Goal: Information Seeking & Learning: Learn about a topic

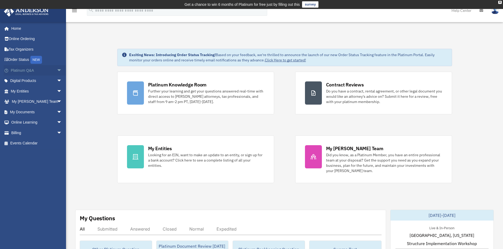
click at [57, 69] on span "arrow_drop_down" at bounding box center [62, 70] width 11 height 11
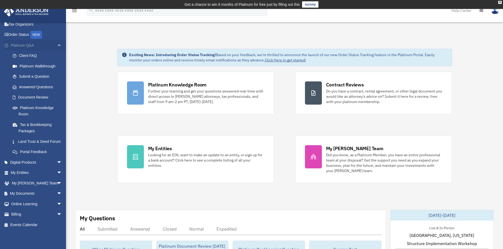
scroll to position [31, 0]
click at [57, 161] on span "arrow_drop_down" at bounding box center [62, 162] width 11 height 11
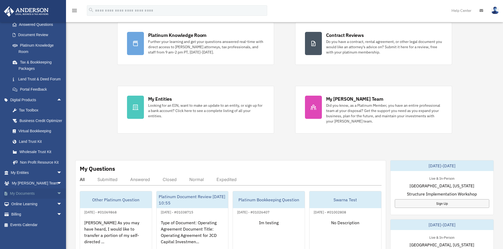
scroll to position [53, 0]
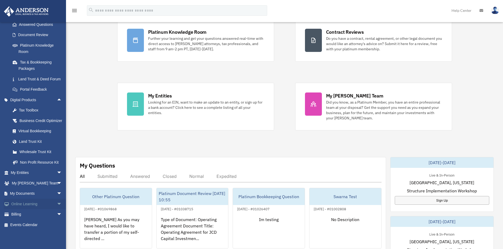
click at [57, 202] on span "arrow_drop_down" at bounding box center [62, 204] width 11 height 11
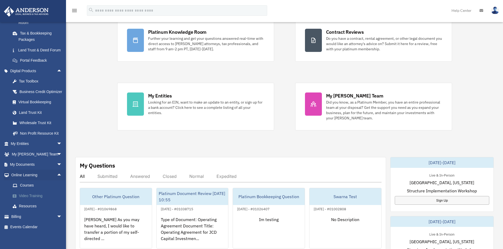
scroll to position [132, 0]
click at [32, 195] on link "Video Training" at bounding box center [38, 194] width 63 height 11
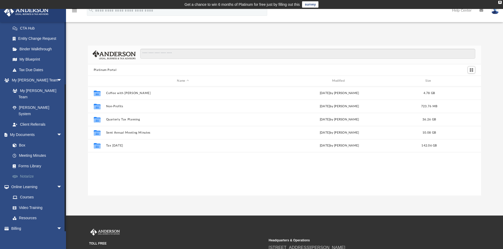
scroll to position [85, 0]
click at [28, 191] on link "Courses" at bounding box center [38, 196] width 63 height 11
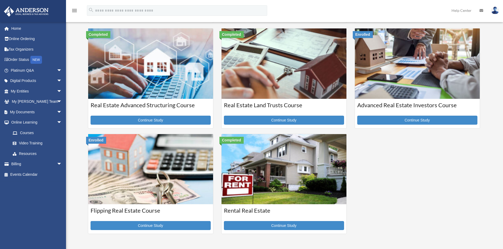
scroll to position [158, 0]
